Goal: Navigation & Orientation: Find specific page/section

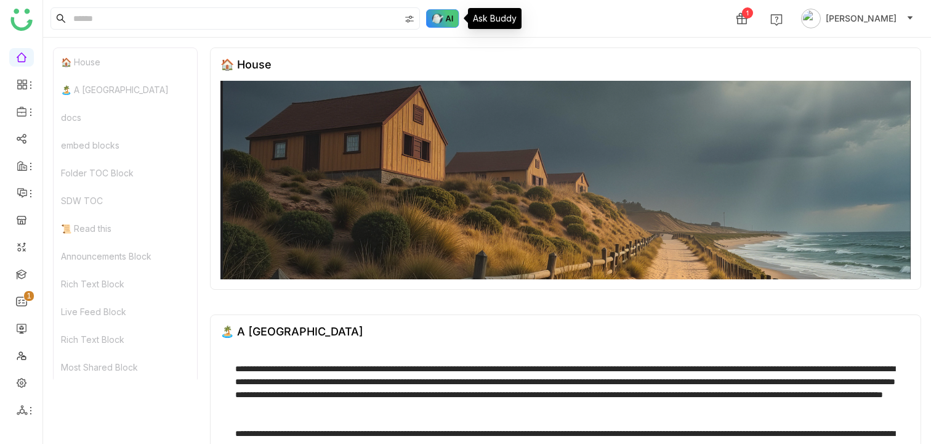
click at [433, 20] on img at bounding box center [442, 18] width 33 height 18
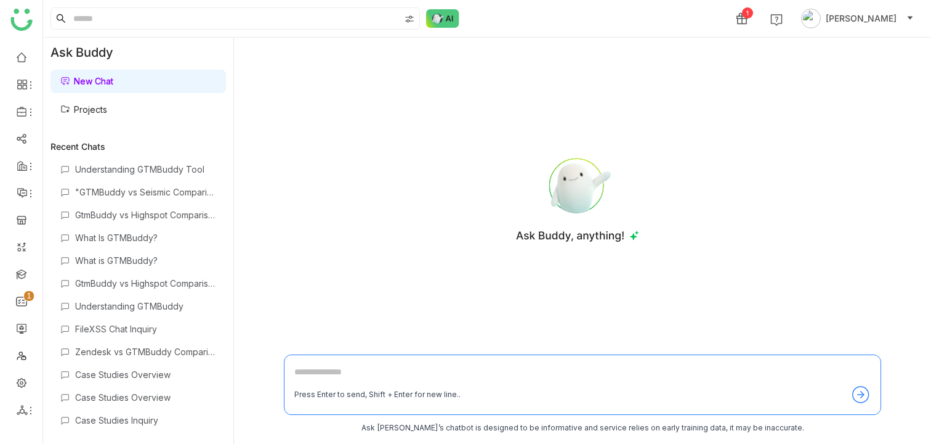
click at [91, 110] on link "Projects" at bounding box center [83, 109] width 47 height 10
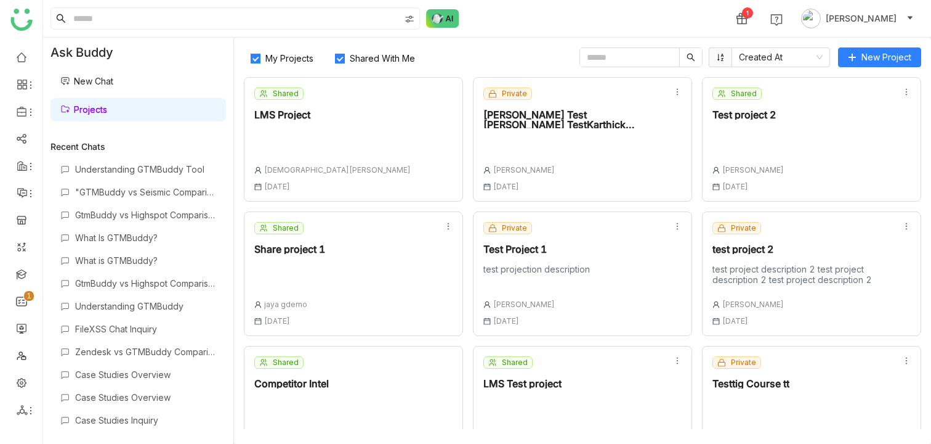
click at [334, 166] on div "Shared LMS Project [PERSON_NAME] [DATE]" at bounding box center [353, 139] width 219 height 124
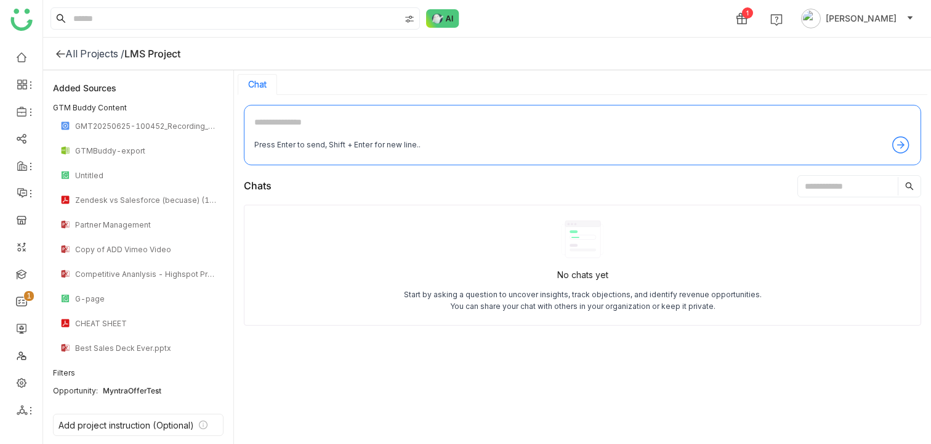
click at [55, 57] on icon at bounding box center [60, 54] width 10 height 10
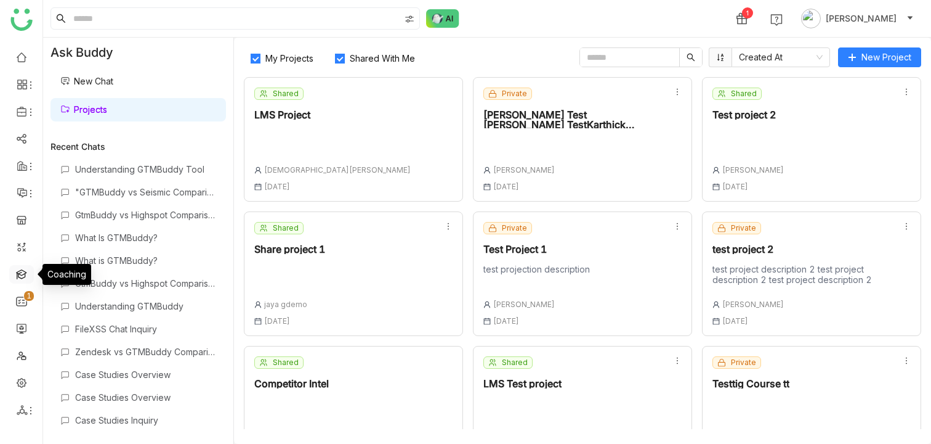
click at [22, 270] on link at bounding box center [21, 273] width 11 height 10
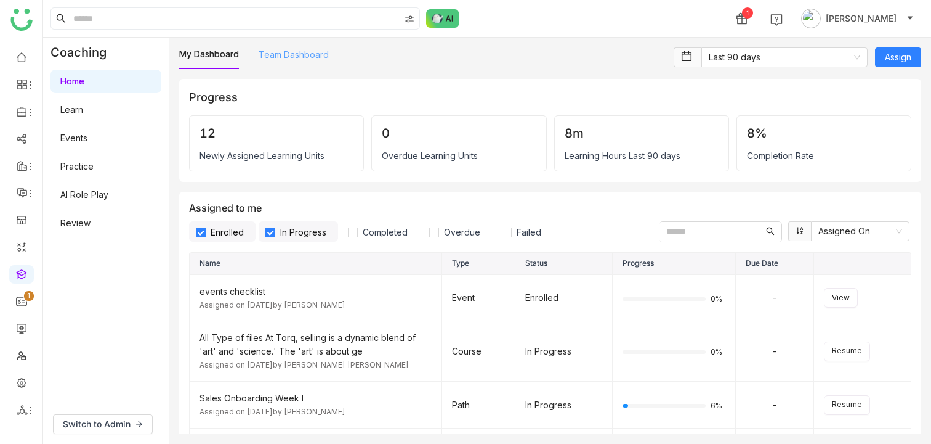
click at [299, 52] on link "Team Dashboard" at bounding box center [294, 54] width 70 height 10
